Goal: Information Seeking & Learning: Find specific fact

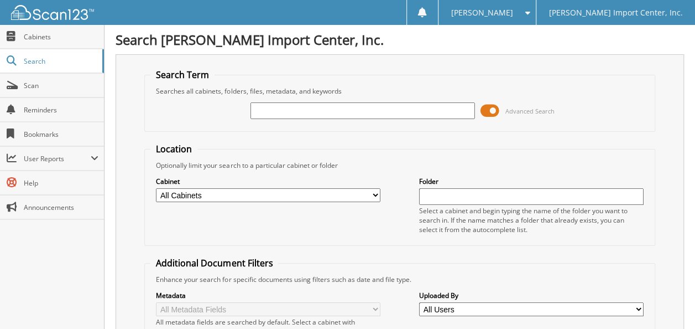
click at [273, 106] on input "text" at bounding box center [363, 110] width 225 height 17
type input "2549585"
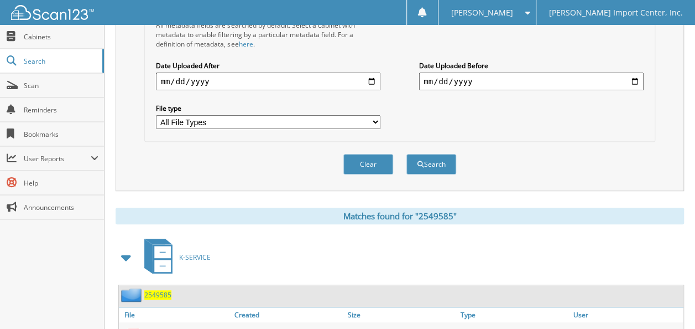
scroll to position [332, 0]
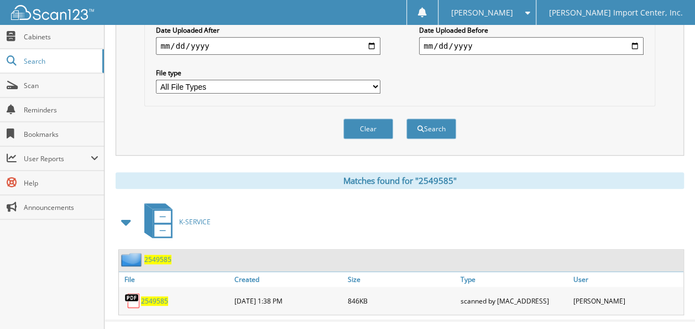
click at [153, 296] on span "2549585" at bounding box center [154, 300] width 27 height 9
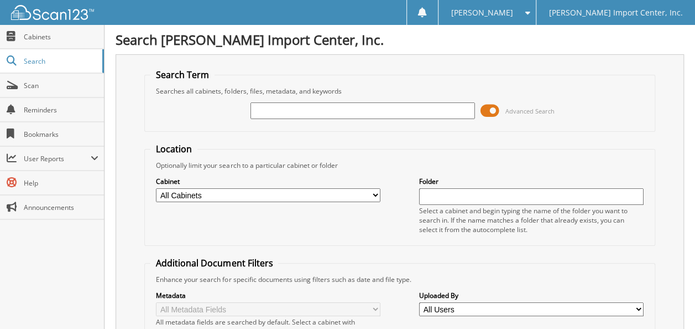
click at [279, 102] on input "text" at bounding box center [363, 110] width 225 height 17
type input "2557280"
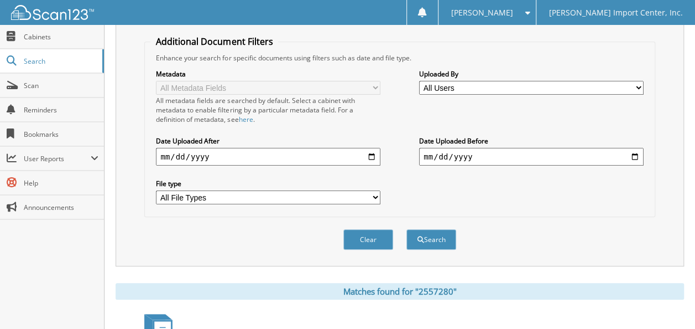
scroll to position [339, 0]
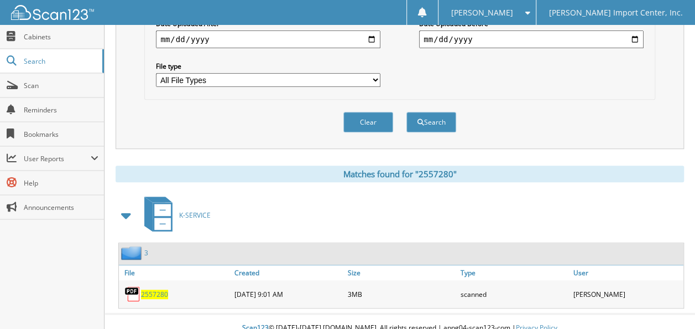
click at [152, 289] on span "2557280" at bounding box center [154, 293] width 27 height 9
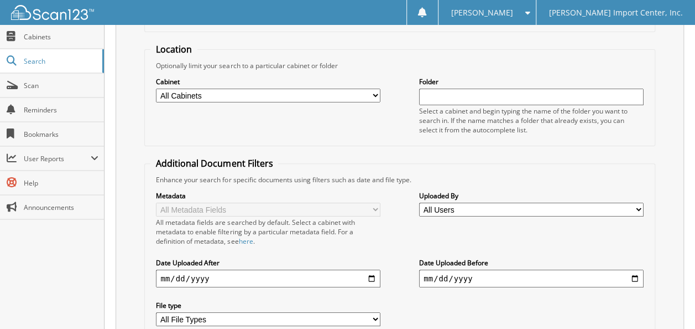
scroll to position [0, 0]
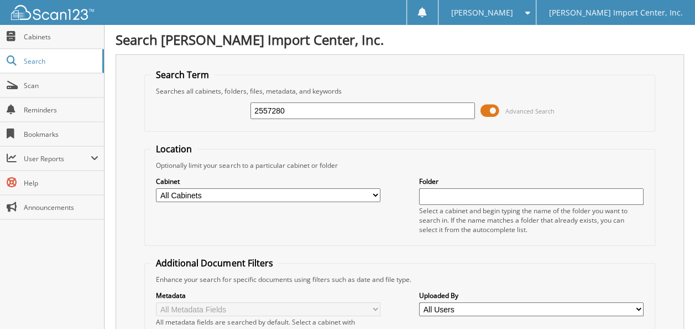
click at [314, 111] on input "2557280" at bounding box center [363, 110] width 225 height 17
type input "2"
type input "2557831"
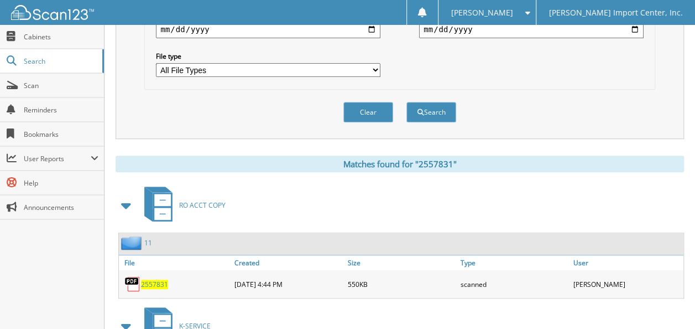
scroll to position [443, 0]
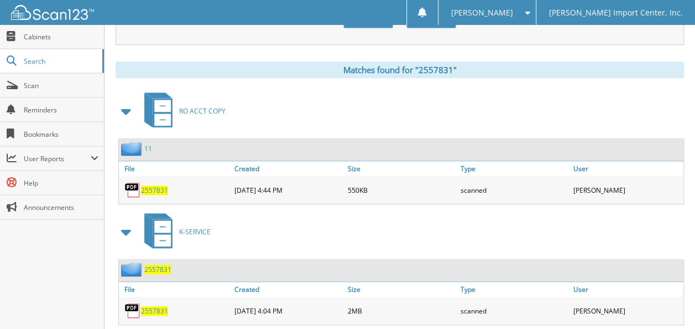
click at [159, 185] on span "2557831" at bounding box center [154, 189] width 27 height 9
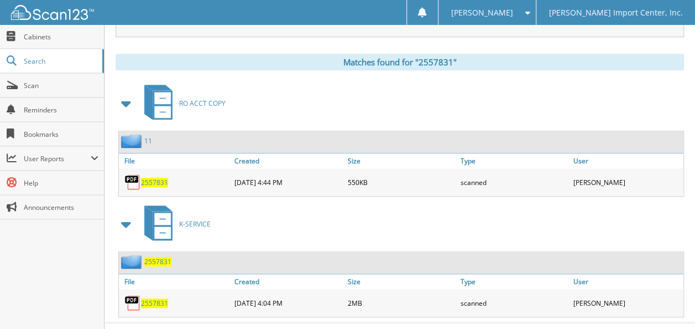
scroll to position [457, 0]
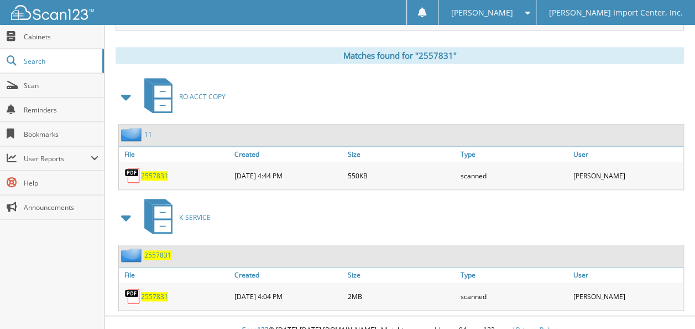
click at [156, 292] on span "2557831" at bounding box center [154, 296] width 27 height 9
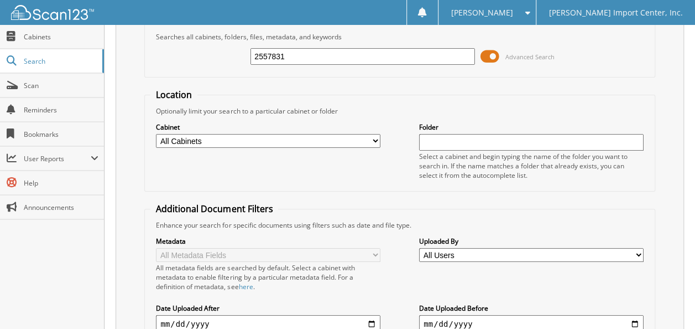
scroll to position [0, 0]
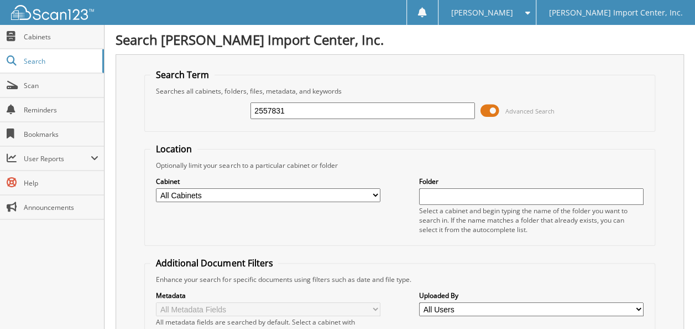
click at [299, 113] on input "2557831" at bounding box center [363, 110] width 225 height 17
type input "2"
drag, startPoint x: 187, startPoint y: 110, endPoint x: 188, endPoint y: 129, distance: 19.4
click at [188, 129] on fieldset "Search Term Searches all cabinets, folders, files, metadata, and keywords Advan…" at bounding box center [399, 100] width 511 height 63
drag, startPoint x: 190, startPoint y: 111, endPoint x: 162, endPoint y: 118, distance: 29.0
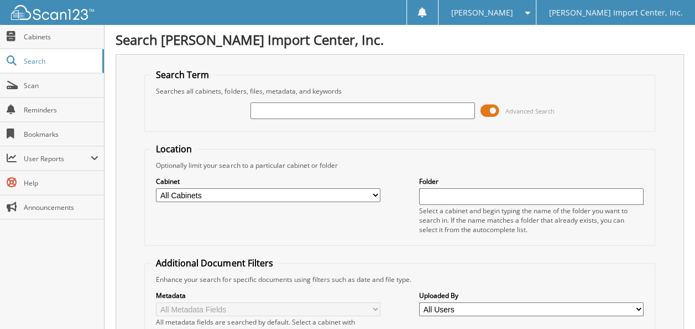
click at [162, 118] on div "Advanced Search" at bounding box center [399, 111] width 498 height 30
drag, startPoint x: 195, startPoint y: 114, endPoint x: 143, endPoint y: 119, distance: 52.2
click at [143, 119] on div "Search Term Searches all cabinets, folders, files, metadata, and keywords Advan…" at bounding box center [400, 270] width 569 height 433
click at [44, 58] on span "Search" at bounding box center [60, 60] width 73 height 9
click at [38, 58] on span "Search" at bounding box center [60, 60] width 73 height 9
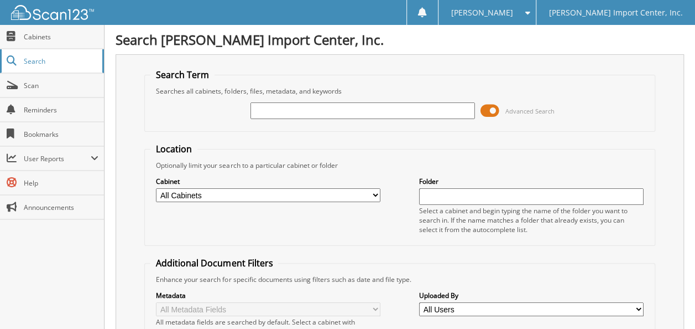
click at [49, 56] on span "Search" at bounding box center [60, 60] width 73 height 9
type input "2555122"
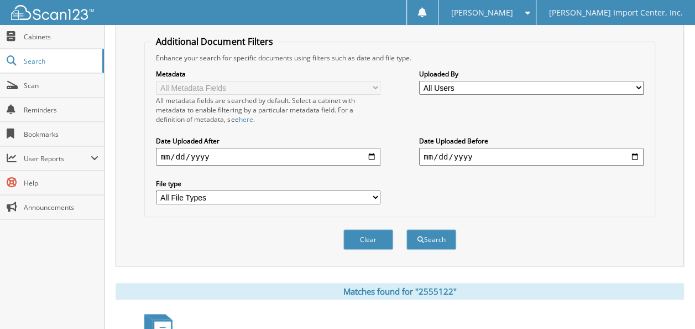
scroll to position [339, 0]
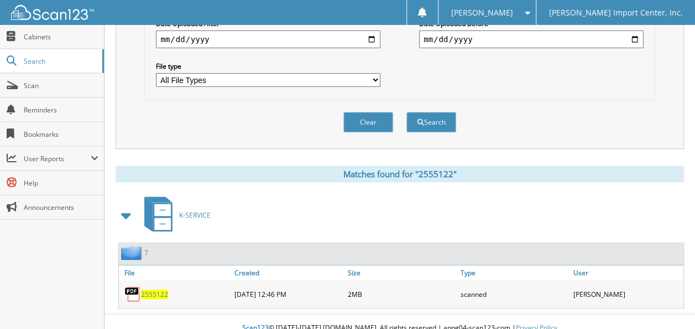
click at [160, 289] on span "2555122" at bounding box center [154, 293] width 27 height 9
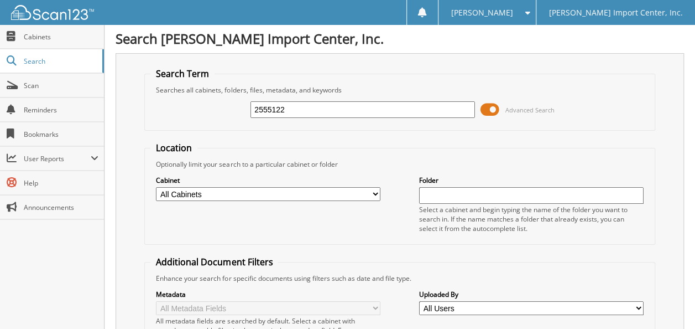
scroll to position [0, 0]
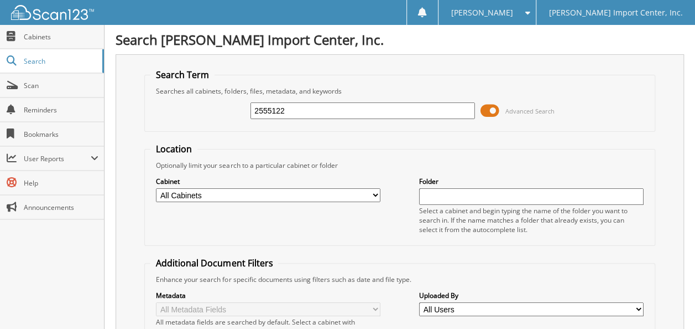
click at [293, 101] on div "2555122 Advanced Search" at bounding box center [399, 111] width 498 height 30
drag, startPoint x: 296, startPoint y: 110, endPoint x: 290, endPoint y: 118, distance: 10.7
click at [297, 110] on input "2555122" at bounding box center [363, 110] width 225 height 17
type input "2"
type input "2555700"
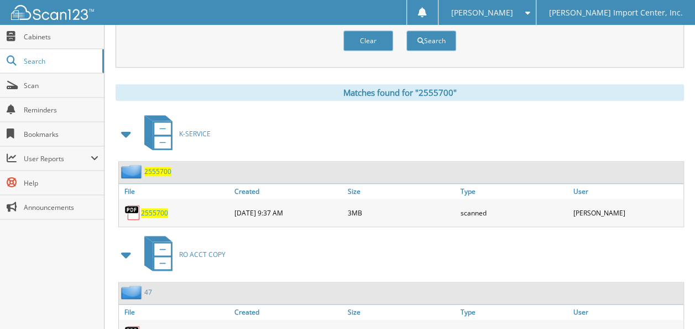
scroll to position [443, 0]
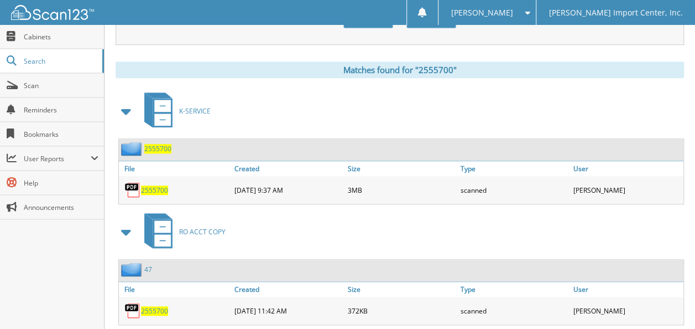
click at [156, 185] on span "2555700" at bounding box center [154, 189] width 27 height 9
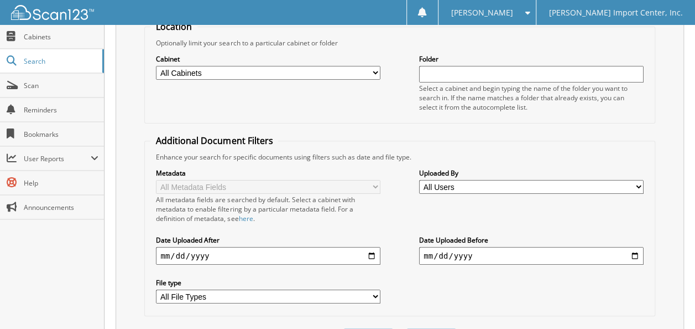
scroll to position [0, 0]
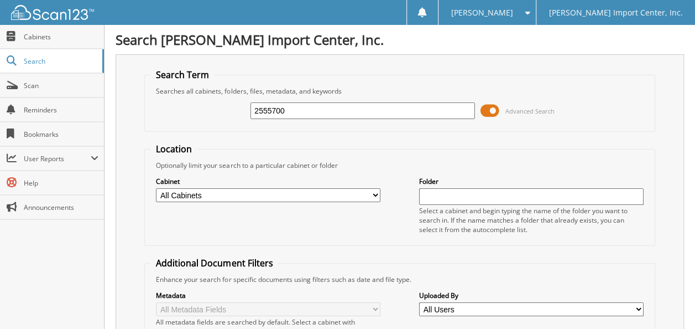
click at [299, 110] on input "2555700" at bounding box center [363, 110] width 225 height 17
type input "2548109"
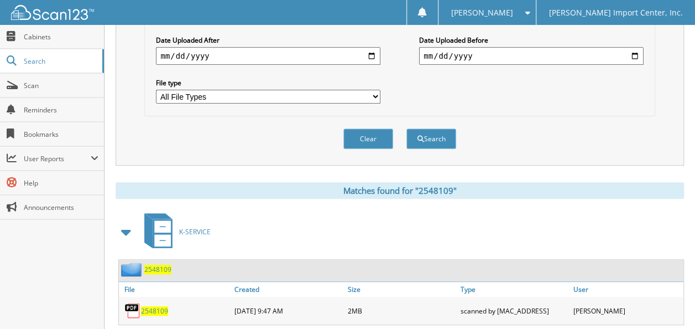
scroll to position [339, 0]
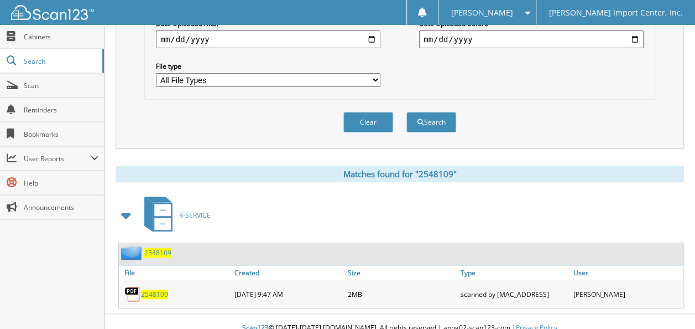
click at [159, 289] on span "2548109" at bounding box center [154, 293] width 27 height 9
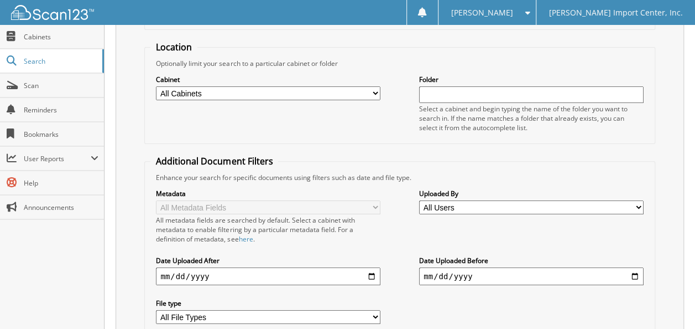
scroll to position [0, 0]
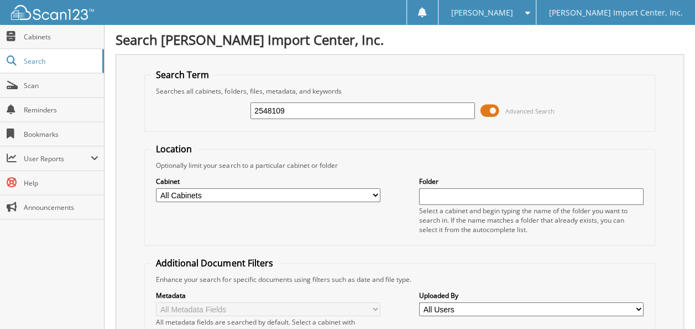
click at [310, 110] on input "2548109" at bounding box center [363, 110] width 225 height 17
type input "2540995"
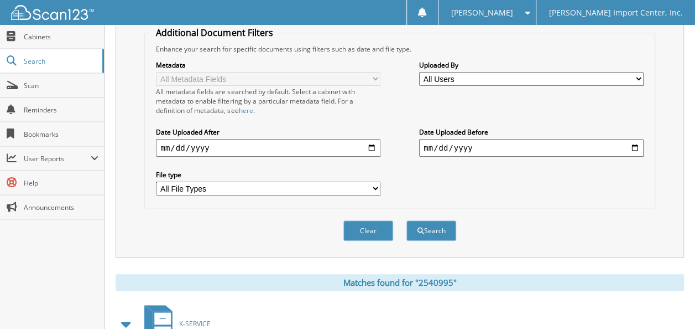
scroll to position [339, 0]
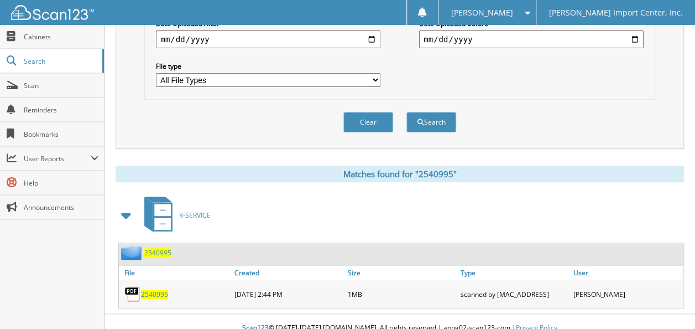
click at [159, 289] on span "2540995" at bounding box center [154, 293] width 27 height 9
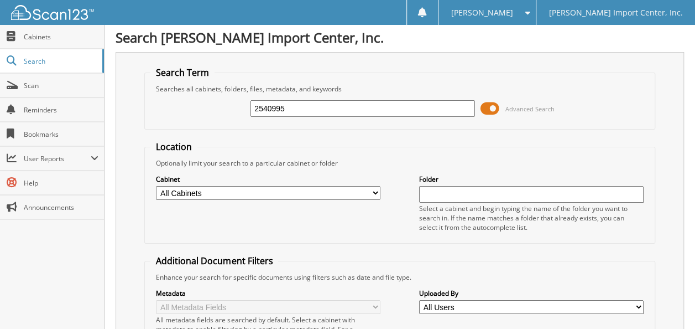
scroll to position [0, 0]
